Goal: Task Accomplishment & Management: Use online tool/utility

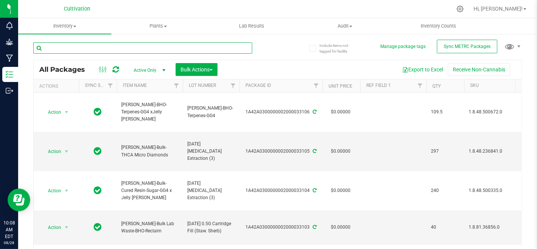
click at [118, 52] on input "text" at bounding box center [142, 47] width 219 height 11
type input "33"
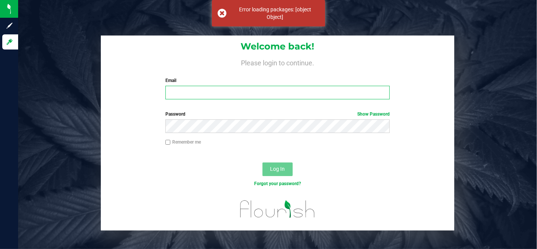
type input "[EMAIL_ADDRESS][DOMAIN_NAME]"
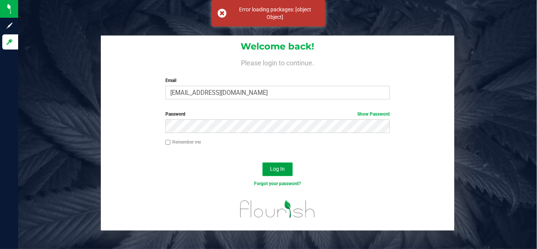
click at [278, 168] on span "Log In" at bounding box center [277, 169] width 15 height 6
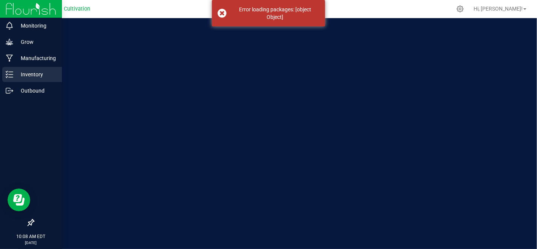
click at [26, 74] on p "Inventory" at bounding box center [35, 74] width 45 height 9
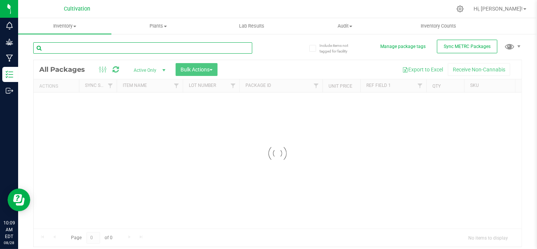
click at [124, 51] on div "Inventory All packages All inventory Waste log Create inventory Plants All plan…" at bounding box center [277, 133] width 519 height 231
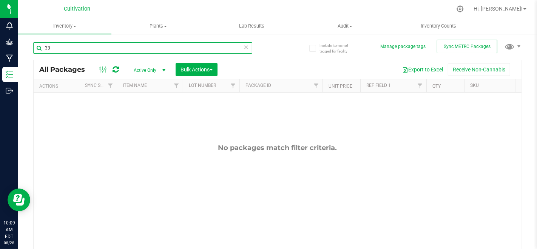
type input "3"
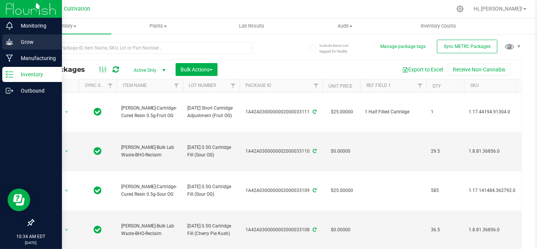
click at [19, 38] on p "Grow" at bounding box center [35, 41] width 45 height 9
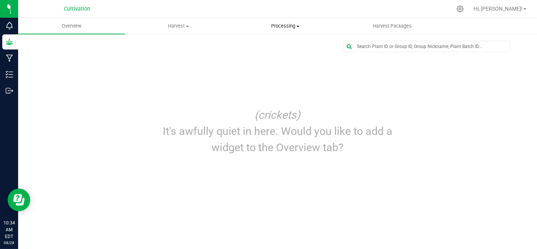
click at [285, 25] on span "Processing" at bounding box center [285, 26] width 106 height 7
click at [306, 52] on li "Processing harvests" at bounding box center [285, 54] width 107 height 9
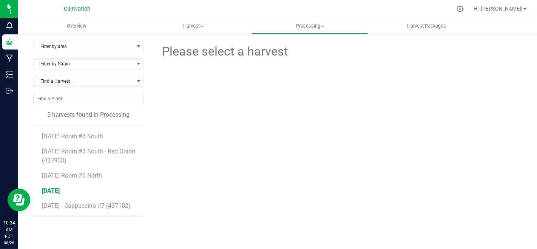
click at [58, 192] on span "[DATE]" at bounding box center [51, 190] width 18 height 7
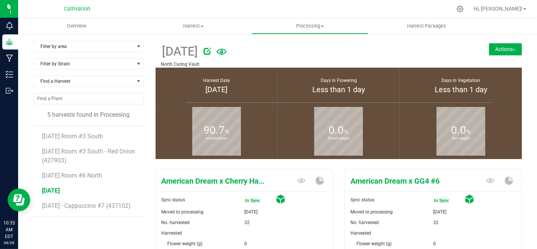
click at [504, 52] on button "Actions" at bounding box center [505, 49] width 33 height 12
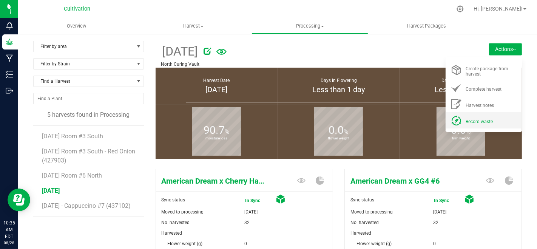
click at [495, 117] on div "Record waste" at bounding box center [491, 120] width 51 height 8
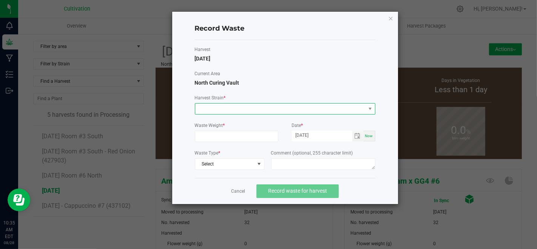
click at [205, 111] on span at bounding box center [280, 109] width 170 height 11
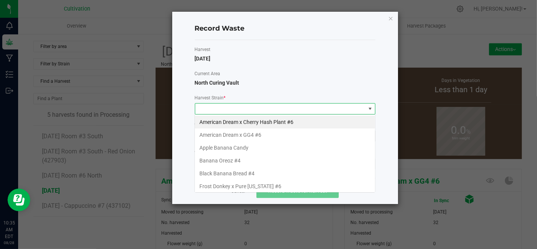
scroll to position [11, 181]
click at [231, 131] on li "American Dream x GG4 #6" at bounding box center [285, 134] width 180 height 13
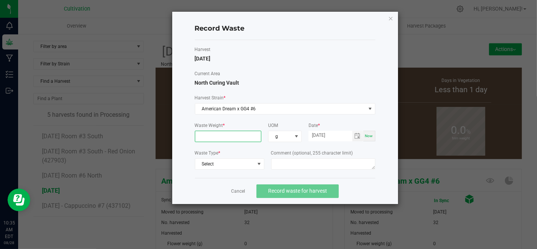
click at [231, 131] on input at bounding box center [228, 136] width 66 height 11
type input "1131.0000 g"
click at [236, 163] on span "Select" at bounding box center [224, 164] width 59 height 11
click at [239, 173] on li "Plant Material" at bounding box center [229, 175] width 69 height 11
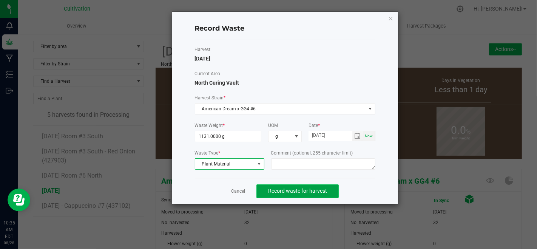
click at [274, 192] on span "Record waste for harvest" at bounding box center [297, 191] width 59 height 6
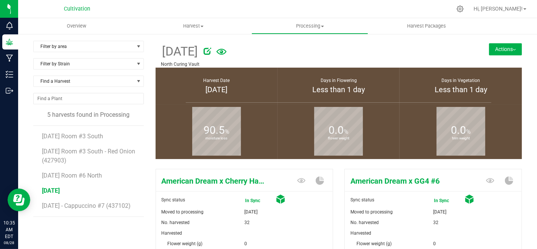
click at [494, 51] on button "Actions" at bounding box center [505, 49] width 33 height 12
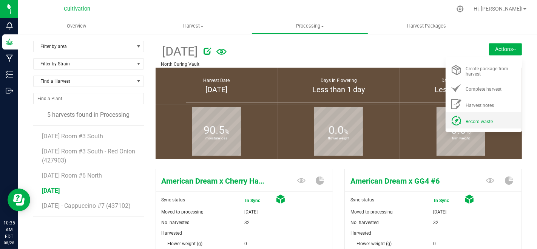
click at [484, 118] on div "Record waste" at bounding box center [491, 120] width 51 height 8
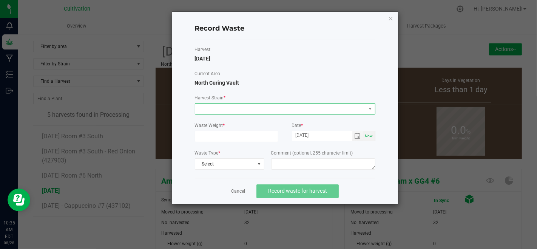
click at [265, 104] on span at bounding box center [280, 109] width 170 height 11
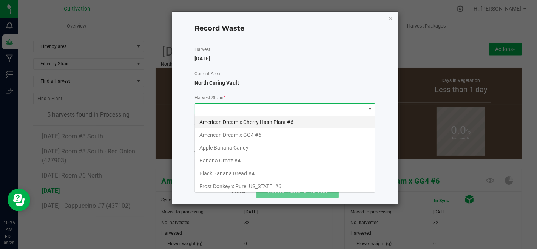
scroll to position [11, 181]
click at [269, 158] on li "Banana Oreoz #4" at bounding box center [285, 160] width 180 height 13
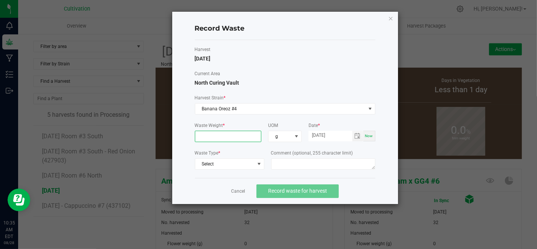
click at [250, 137] on input at bounding box center [228, 136] width 66 height 11
type input "3476.0000 g"
click at [253, 161] on span "Select" at bounding box center [224, 164] width 59 height 11
click at [256, 173] on li "Plant Material" at bounding box center [229, 175] width 69 height 11
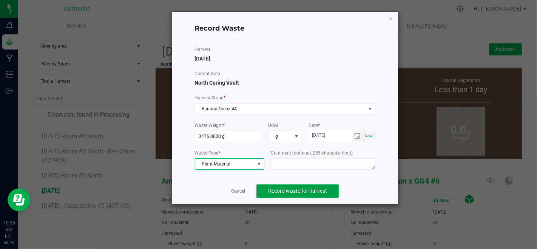
click at [267, 190] on button "Record waste for harvest" at bounding box center [297, 191] width 82 height 14
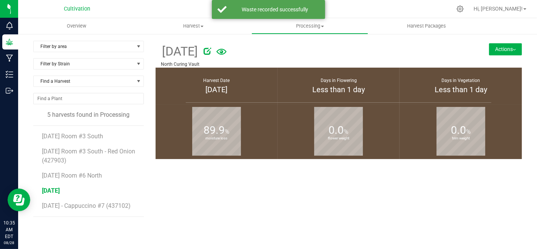
click at [496, 50] on button "Actions" at bounding box center [505, 49] width 33 height 12
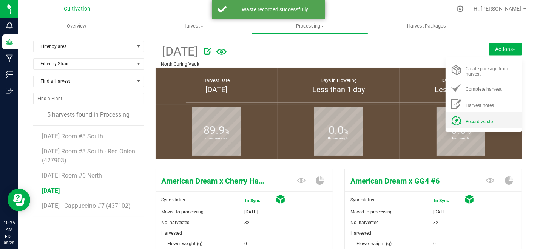
click at [496, 127] on li "Record waste" at bounding box center [484, 120] width 76 height 16
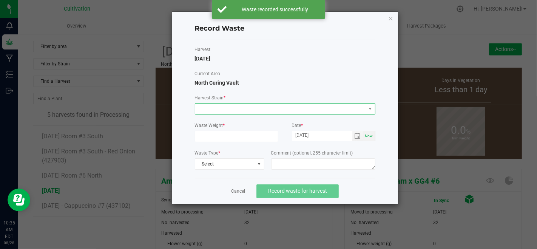
click at [275, 106] on span at bounding box center [280, 109] width 170 height 11
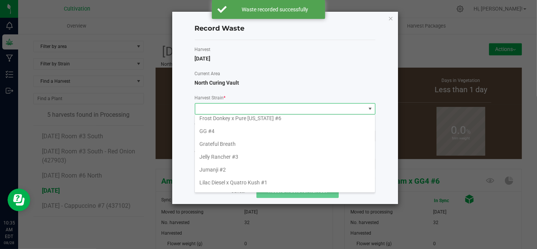
scroll to position [190, 0]
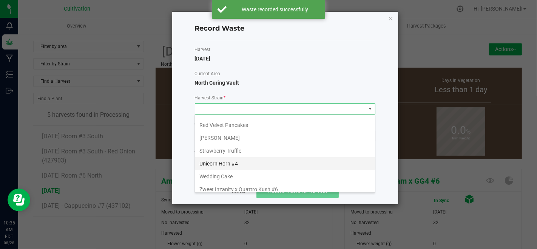
click at [264, 157] on li "Unicorn Horn #4" at bounding box center [285, 163] width 180 height 13
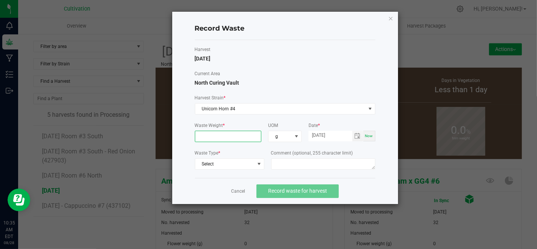
click at [251, 136] on input at bounding box center [228, 136] width 66 height 11
click at [241, 193] on link "Cancel" at bounding box center [238, 191] width 14 height 6
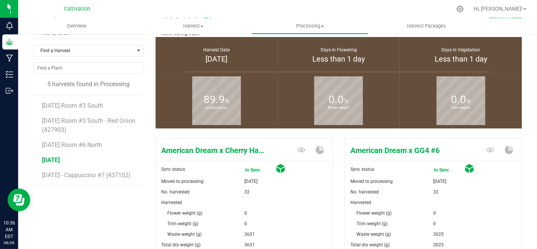
scroll to position [8, 0]
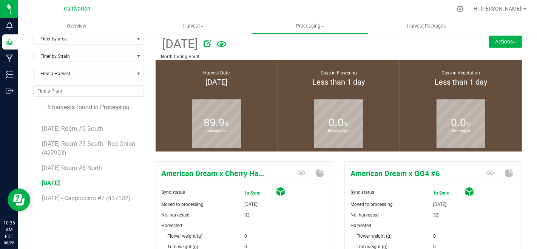
click at [497, 48] on div "[DATE] North Curing Vault Actions Create package from harvest Complete harvest" at bounding box center [339, 46] width 367 height 27
click at [494, 45] on button "Actions" at bounding box center [505, 42] width 33 height 12
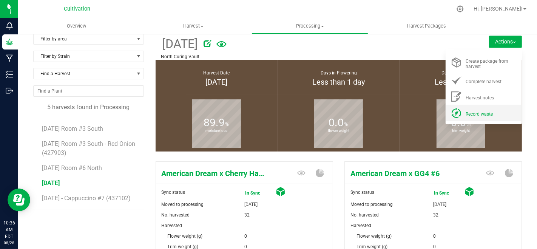
click at [476, 108] on li "Record waste" at bounding box center [484, 113] width 76 height 16
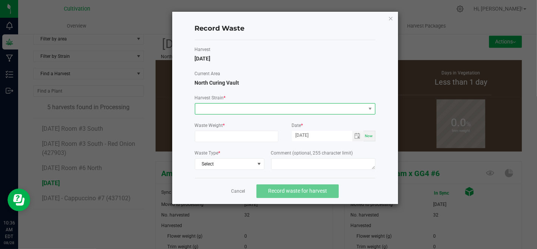
click at [281, 113] on span at bounding box center [280, 109] width 170 height 11
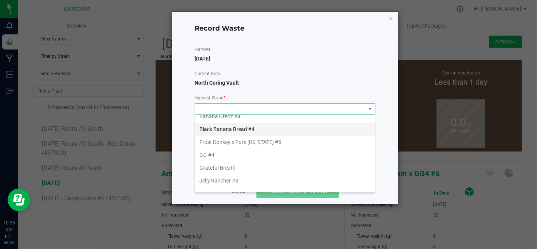
scroll to position [84, 0]
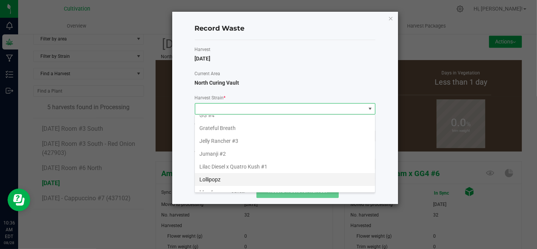
click at [252, 174] on li "Lollipopz" at bounding box center [285, 179] width 180 height 13
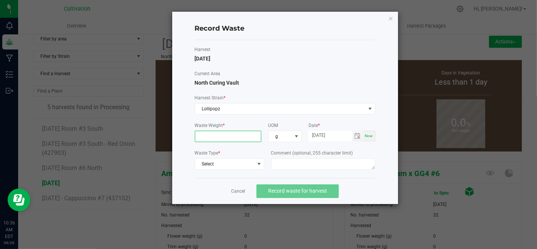
click at [242, 136] on input at bounding box center [228, 136] width 66 height 11
type input "2216.0000 g"
click at [241, 161] on span "Select" at bounding box center [224, 164] width 59 height 11
drag, startPoint x: 242, startPoint y: 167, endPoint x: 255, endPoint y: 184, distance: 21.0
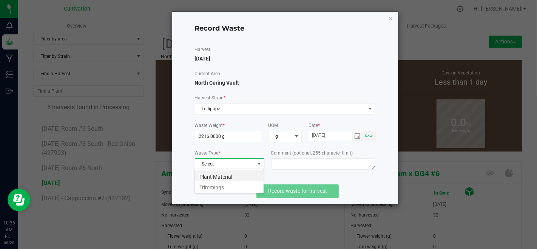
click at [241, 178] on li "Plant Material" at bounding box center [229, 175] width 69 height 11
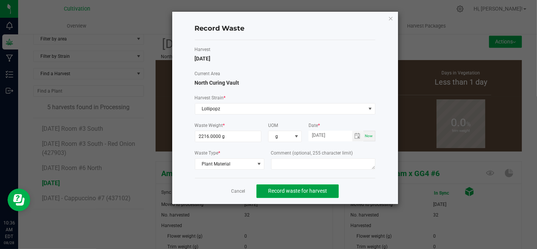
click at [297, 190] on span "Record waste for harvest" at bounding box center [297, 191] width 59 height 6
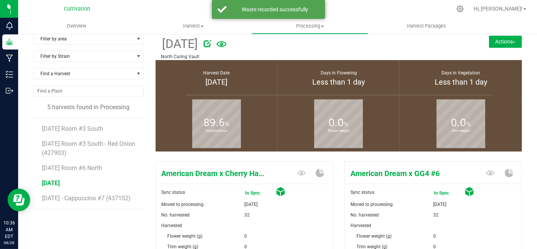
click at [499, 49] on div "[DATE] North Curing Vault Actions Create package from harvest Complete harvest" at bounding box center [339, 46] width 367 height 27
drag, startPoint x: 501, startPoint y: 42, endPoint x: 499, endPoint y: 59, distance: 17.1
click at [501, 48] on div "[DATE] North Curing Vault Actions Create package from harvest Complete harvest" at bounding box center [339, 46] width 367 height 27
click at [491, 42] on button "Actions" at bounding box center [505, 42] width 33 height 12
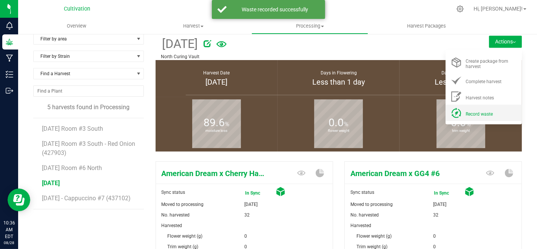
click at [477, 114] on span "Record waste" at bounding box center [479, 113] width 27 height 5
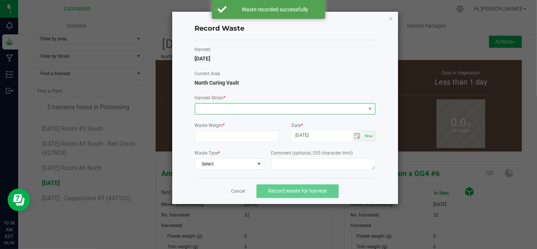
click at [275, 110] on span at bounding box center [280, 109] width 170 height 11
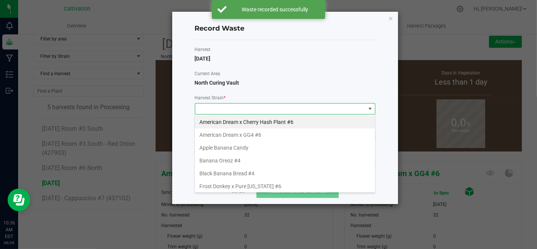
scroll to position [190, 0]
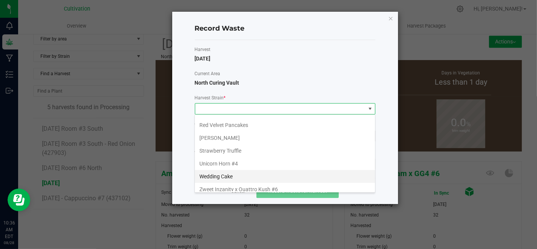
click at [286, 170] on li "Wedding Cake" at bounding box center [285, 176] width 180 height 13
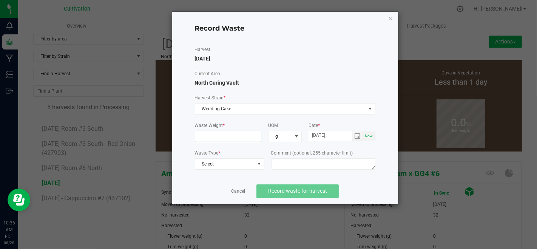
click at [252, 131] on input at bounding box center [228, 136] width 66 height 11
type input "3138.0000 g"
click at [248, 162] on span "Select" at bounding box center [224, 164] width 59 height 11
drag, startPoint x: 250, startPoint y: 171, endPoint x: 261, endPoint y: 181, distance: 14.5
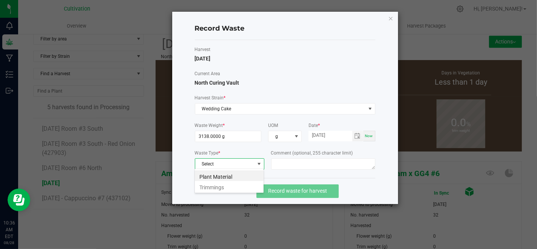
click at [250, 172] on li "Plant Material" at bounding box center [229, 175] width 69 height 11
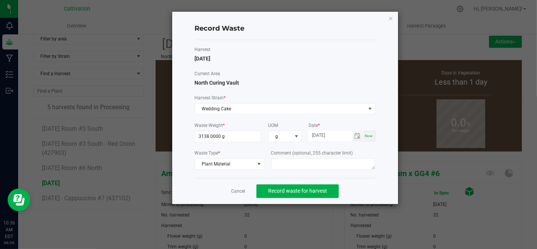
click at [261, 181] on div "Cancel Record waste for harvest" at bounding box center [285, 191] width 181 height 26
click at [266, 186] on button "Record waste for harvest" at bounding box center [297, 191] width 82 height 14
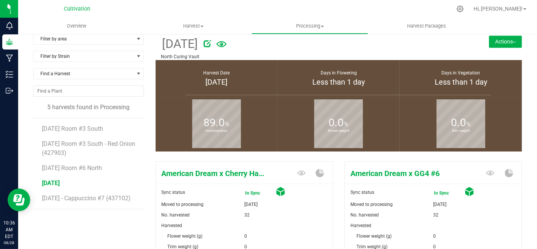
click at [500, 41] on button "Actions" at bounding box center [505, 42] width 33 height 12
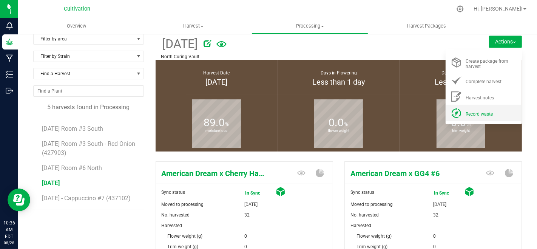
click at [471, 119] on li "Record waste" at bounding box center [484, 113] width 76 height 16
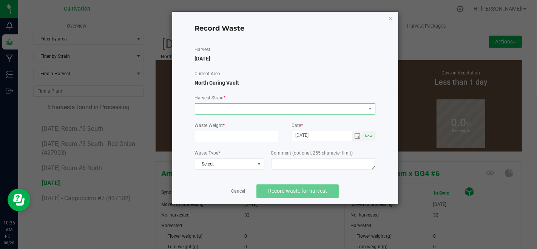
click at [331, 108] on span at bounding box center [280, 109] width 170 height 11
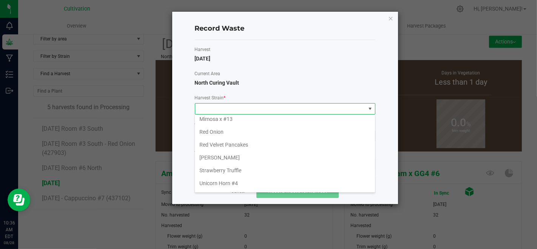
scroll to position [190, 0]
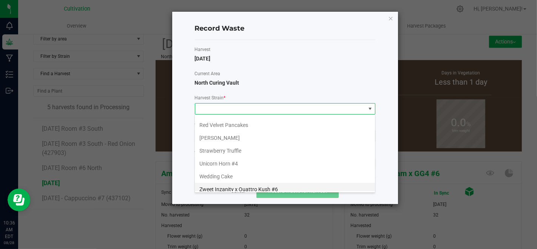
click at [254, 185] on li "Zweet Inzanity x Quattro Kush #6" at bounding box center [285, 189] width 180 height 13
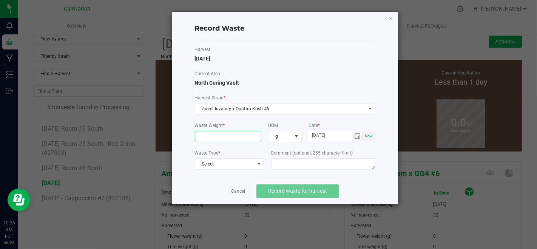
click at [238, 135] on input at bounding box center [228, 136] width 66 height 11
type input "2955.0000 g"
click at [259, 164] on span at bounding box center [259, 164] width 6 height 6
click at [256, 171] on li "Plant Material" at bounding box center [229, 175] width 69 height 11
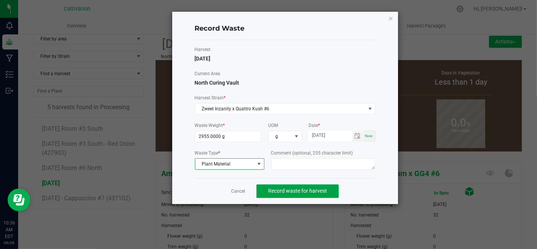
click at [270, 190] on span "Record waste for harvest" at bounding box center [297, 191] width 59 height 6
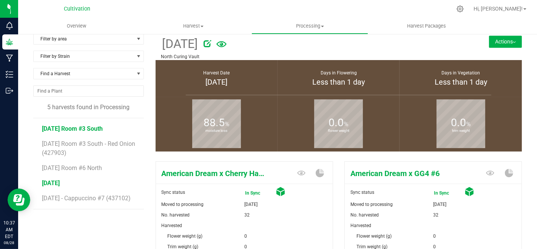
click at [98, 127] on span "[DATE] Room #3 South" at bounding box center [72, 128] width 61 height 7
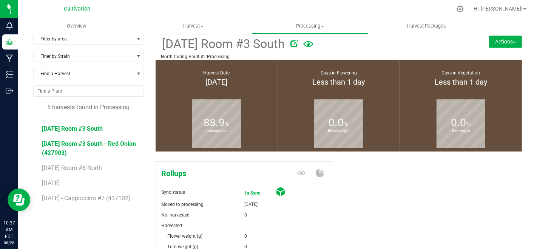
click at [108, 145] on span "[DATE] Room #3 South - Red Onion (427903)" at bounding box center [89, 148] width 94 height 16
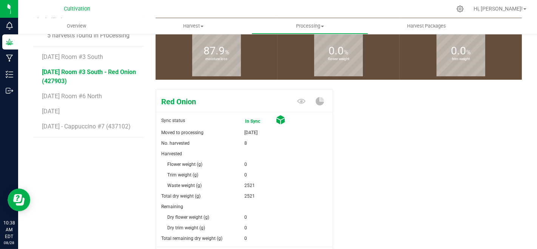
scroll to position [91, 0]
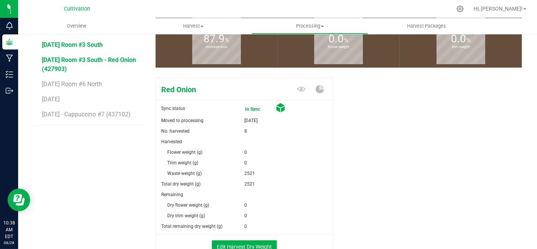
click at [103, 45] on span "[DATE] Room #3 South" at bounding box center [72, 44] width 61 height 7
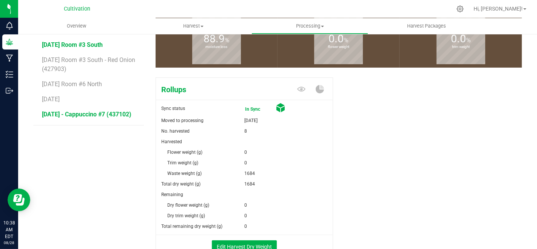
click at [95, 111] on span "[DATE] - Cappuccino #7 (437102)" at bounding box center [87, 114] width 90 height 7
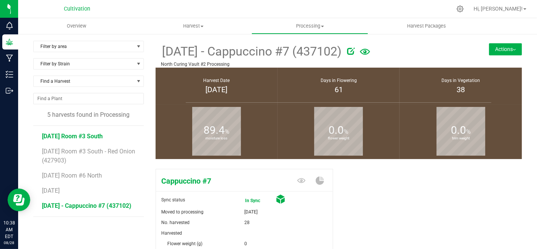
click at [94, 135] on span "[DATE] Room #3 South" at bounding box center [72, 136] width 61 height 7
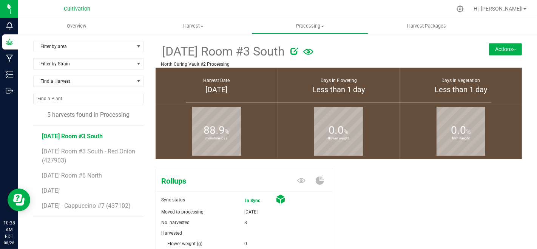
scroll to position [84, 0]
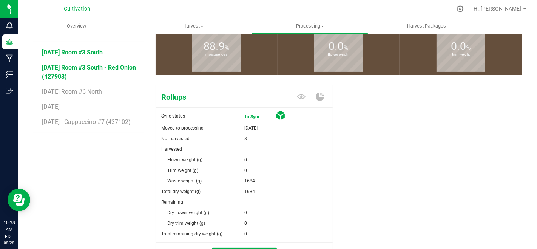
click at [115, 68] on span "[DATE] Room #3 South - Red Onion (427903)" at bounding box center [89, 72] width 94 height 16
click at [96, 88] on span "[DATE] Room #6 North" at bounding box center [72, 91] width 60 height 7
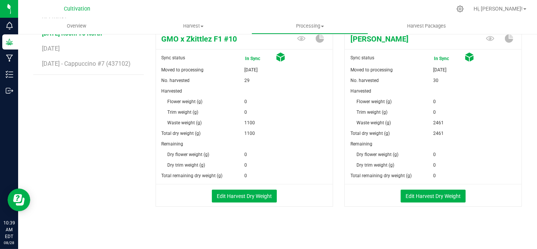
scroll to position [100, 0]
